Goal: Task Accomplishment & Management: Manage account settings

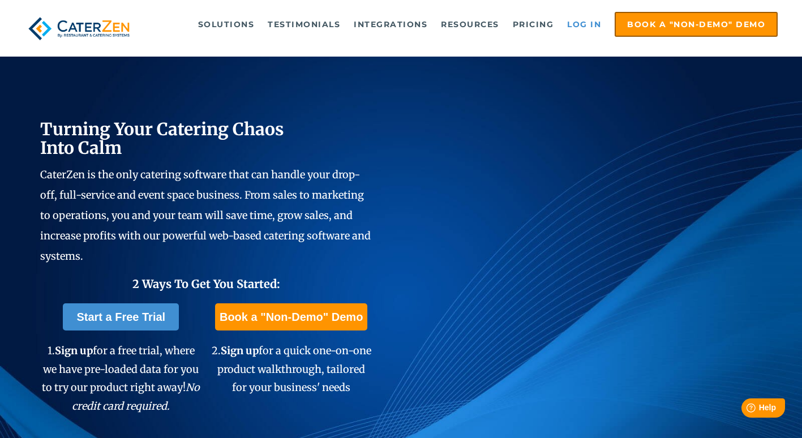
click at [581, 23] on link "Log in" at bounding box center [583, 24] width 45 height 23
click at [584, 27] on link "Log in" at bounding box center [583, 24] width 45 height 23
click at [581, 25] on link "Log in" at bounding box center [583, 24] width 45 height 23
